Goal: Task Accomplishment & Management: Manage account settings

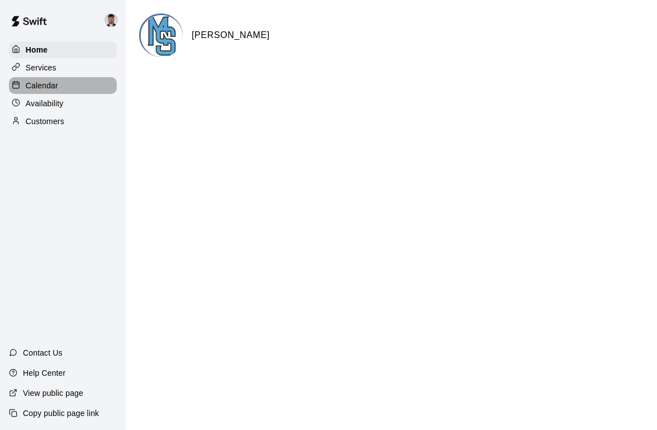
click at [80, 84] on div "Calendar" at bounding box center [63, 85] width 108 height 17
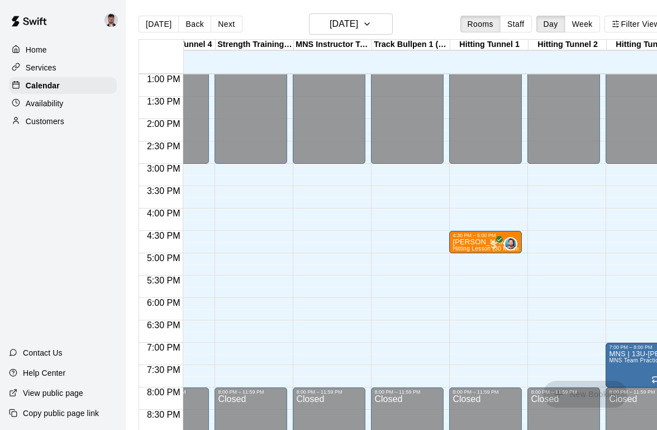
scroll to position [0, 700]
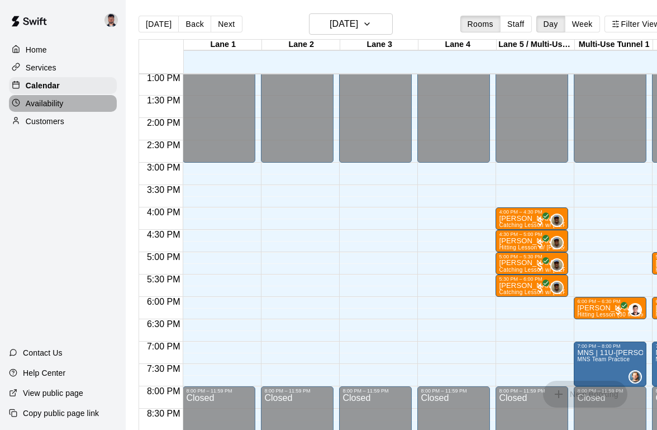
click at [73, 101] on div "Availability" at bounding box center [63, 103] width 108 height 17
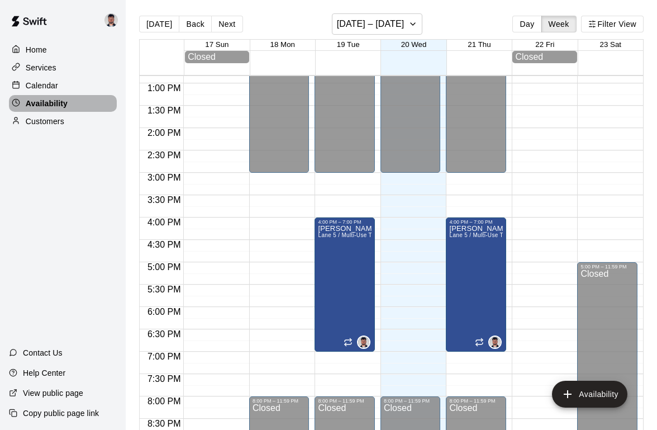
click at [76, 102] on div "Availability" at bounding box center [63, 103] width 108 height 17
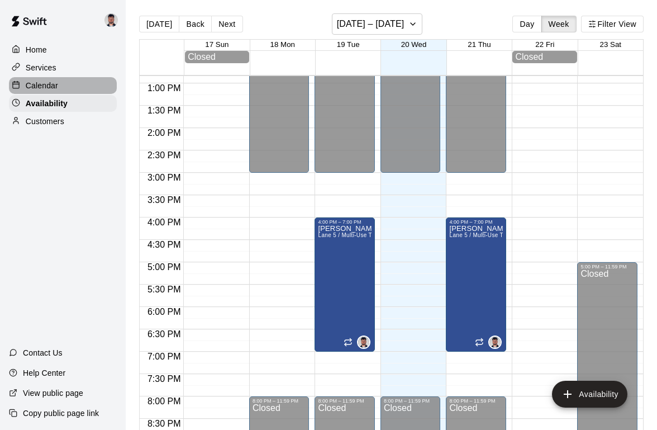
click at [88, 87] on div "Calendar" at bounding box center [63, 85] width 108 height 17
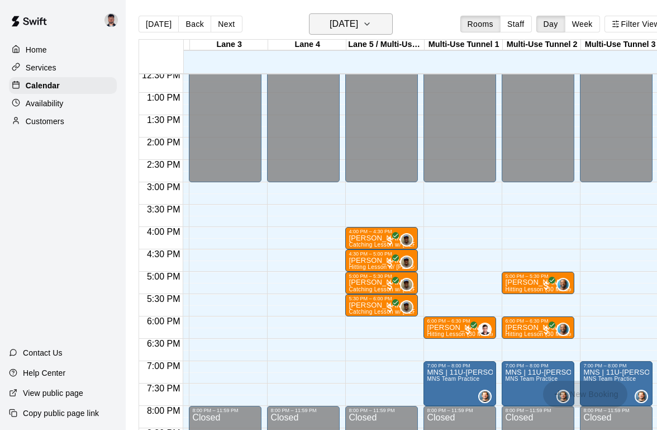
click at [382, 21] on button "[DATE]" at bounding box center [351, 23] width 84 height 21
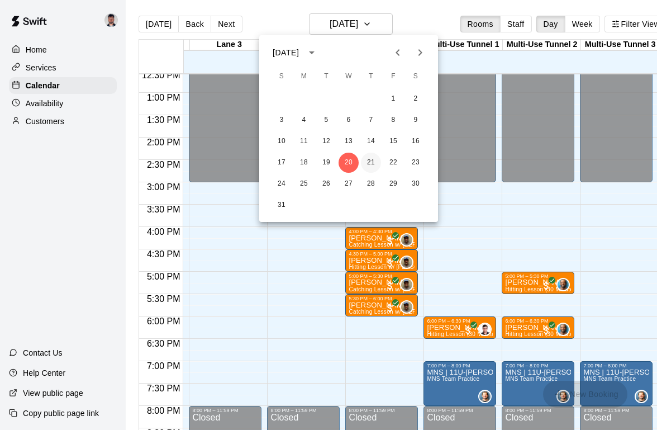
click at [366, 160] on button "21" at bounding box center [371, 162] width 20 height 20
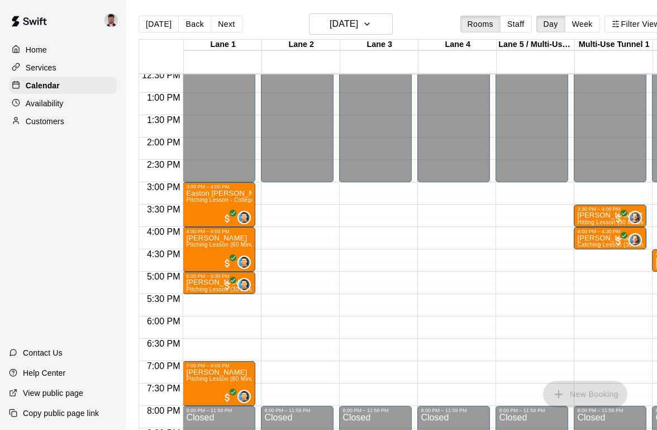
click at [74, 68] on div "Services" at bounding box center [63, 67] width 108 height 17
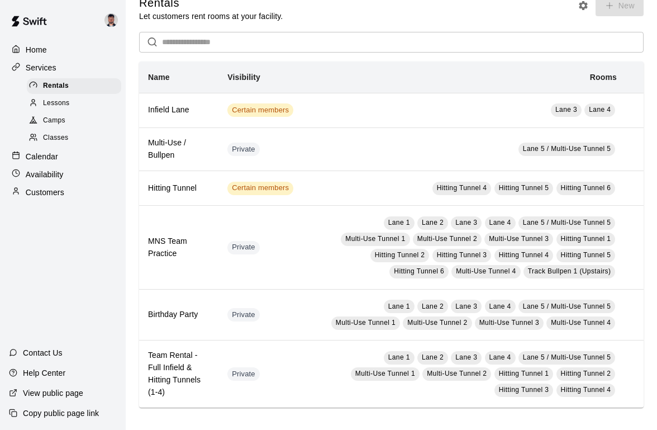
click at [90, 104] on div "Lessons" at bounding box center [74, 104] width 94 height 16
